Goal: Information Seeking & Learning: Learn about a topic

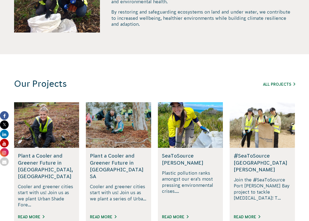
scroll to position [271, 0]
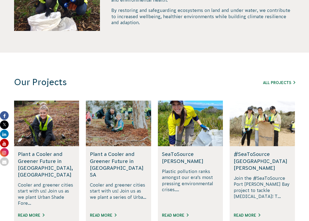
click at [267, 85] on div "All Projects" at bounding box center [264, 82] width 62 height 7
click at [272, 83] on link "All Projects" at bounding box center [279, 82] width 32 height 4
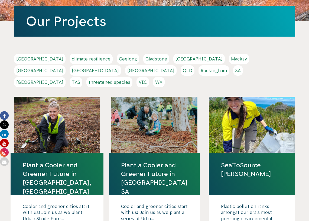
click at [194, 65] on link "QLD" at bounding box center [188, 70] width 14 height 10
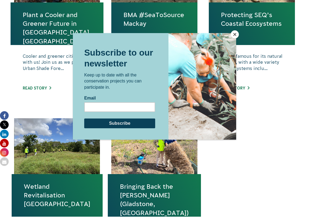
scroll to position [271, 0]
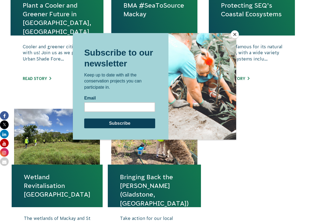
click at [236, 35] on button "Close" at bounding box center [235, 34] width 8 height 8
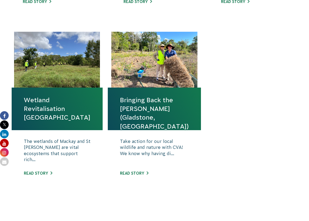
scroll to position [352, 0]
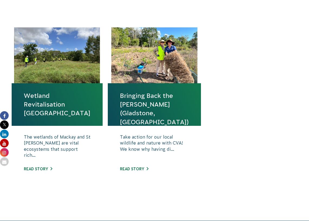
drag, startPoint x: 173, startPoint y: 88, endPoint x: 227, endPoint y: 63, distance: 59.9
click at [230, 60] on div "Plant a Cooler and Greener Future in Ipswich, QLD Cooler and greener cities sta…" at bounding box center [154, 27] width 293 height 343
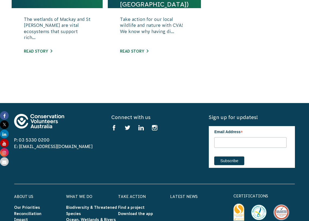
scroll to position [460, 0]
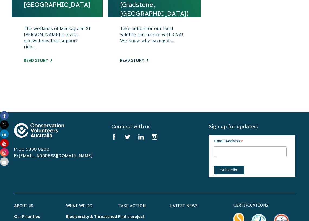
click at [140, 60] on link "Read story" at bounding box center [134, 60] width 28 height 4
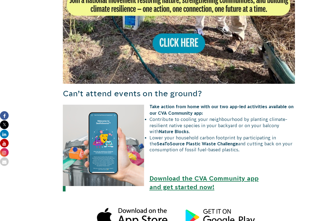
scroll to position [623, 0]
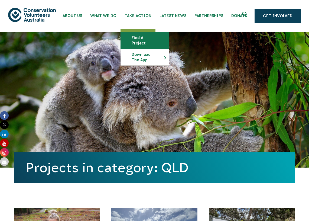
click at [137, 37] on link "Find a project" at bounding box center [145, 40] width 48 height 16
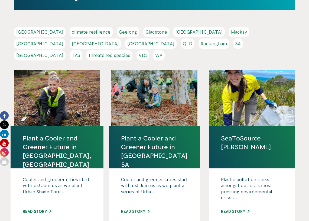
scroll to position [108, 0]
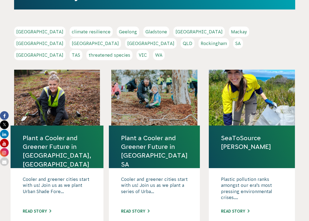
click at [82, 50] on link "TAS" at bounding box center [76, 55] width 13 height 10
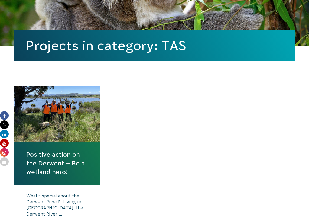
scroll to position [135, 0]
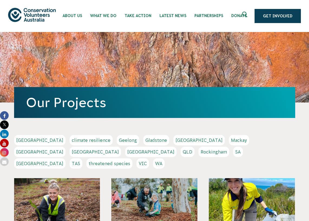
scroll to position [108, 0]
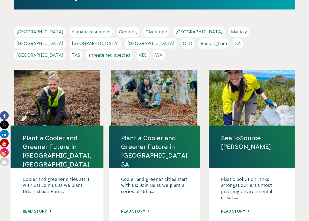
click at [121, 38] on link "NSW" at bounding box center [95, 43] width 51 height 10
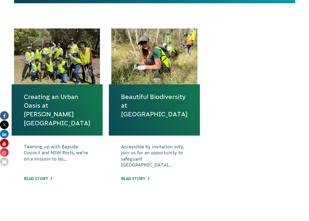
scroll to position [190, 0]
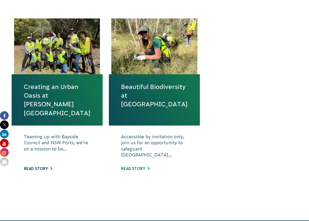
click at [52, 169] on link "Read story" at bounding box center [38, 168] width 28 height 4
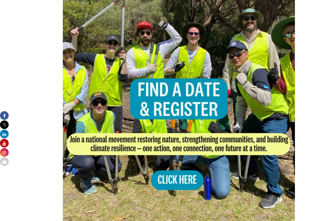
scroll to position [356, 0]
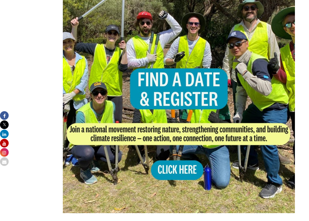
click at [152, 141] on img at bounding box center [179, 96] width 232 height 232
